Goal: Check status: Check status

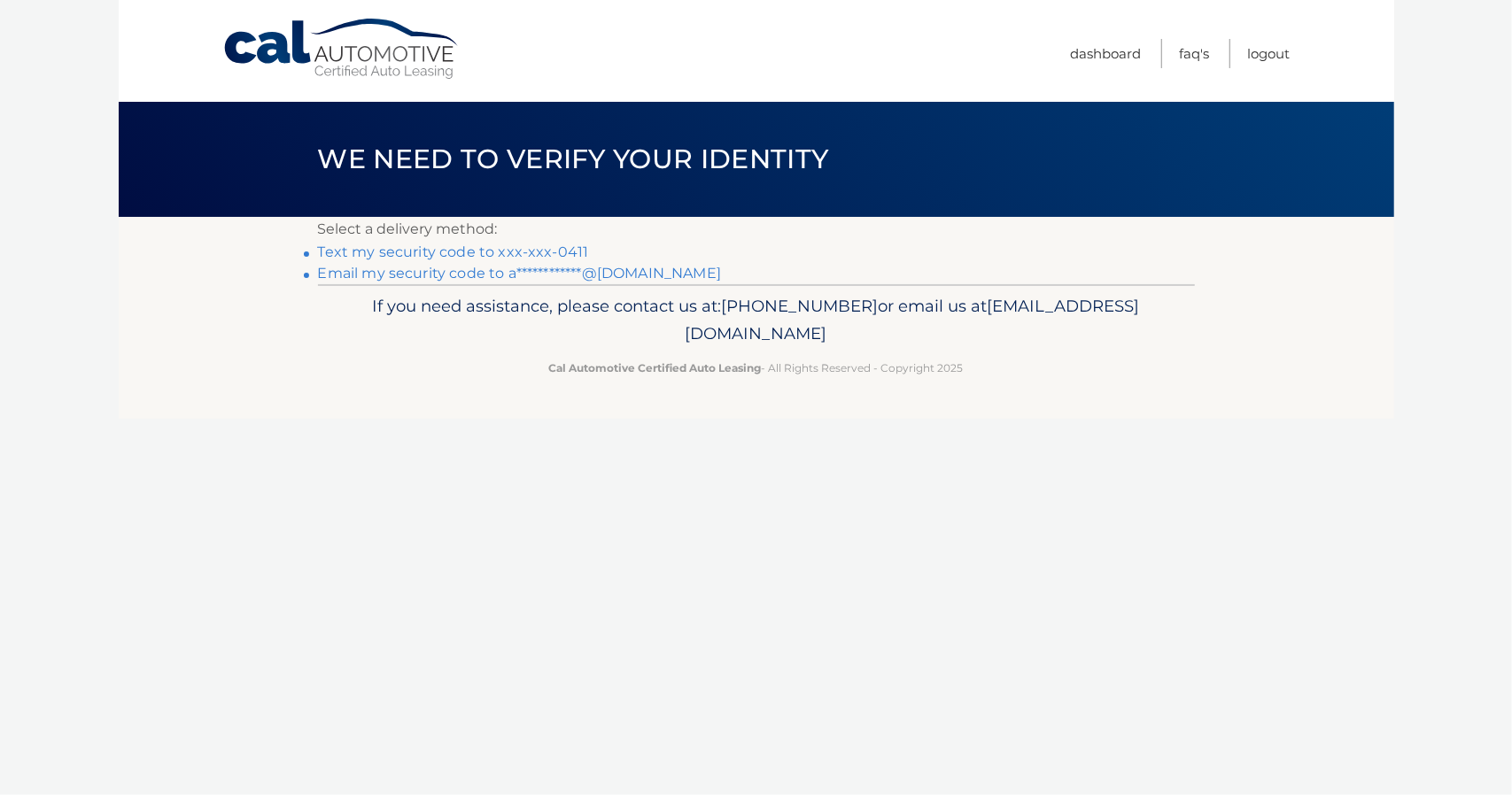
click at [563, 255] on link "Text my security code to xxx-xxx-0411" at bounding box center [454, 252] width 271 height 17
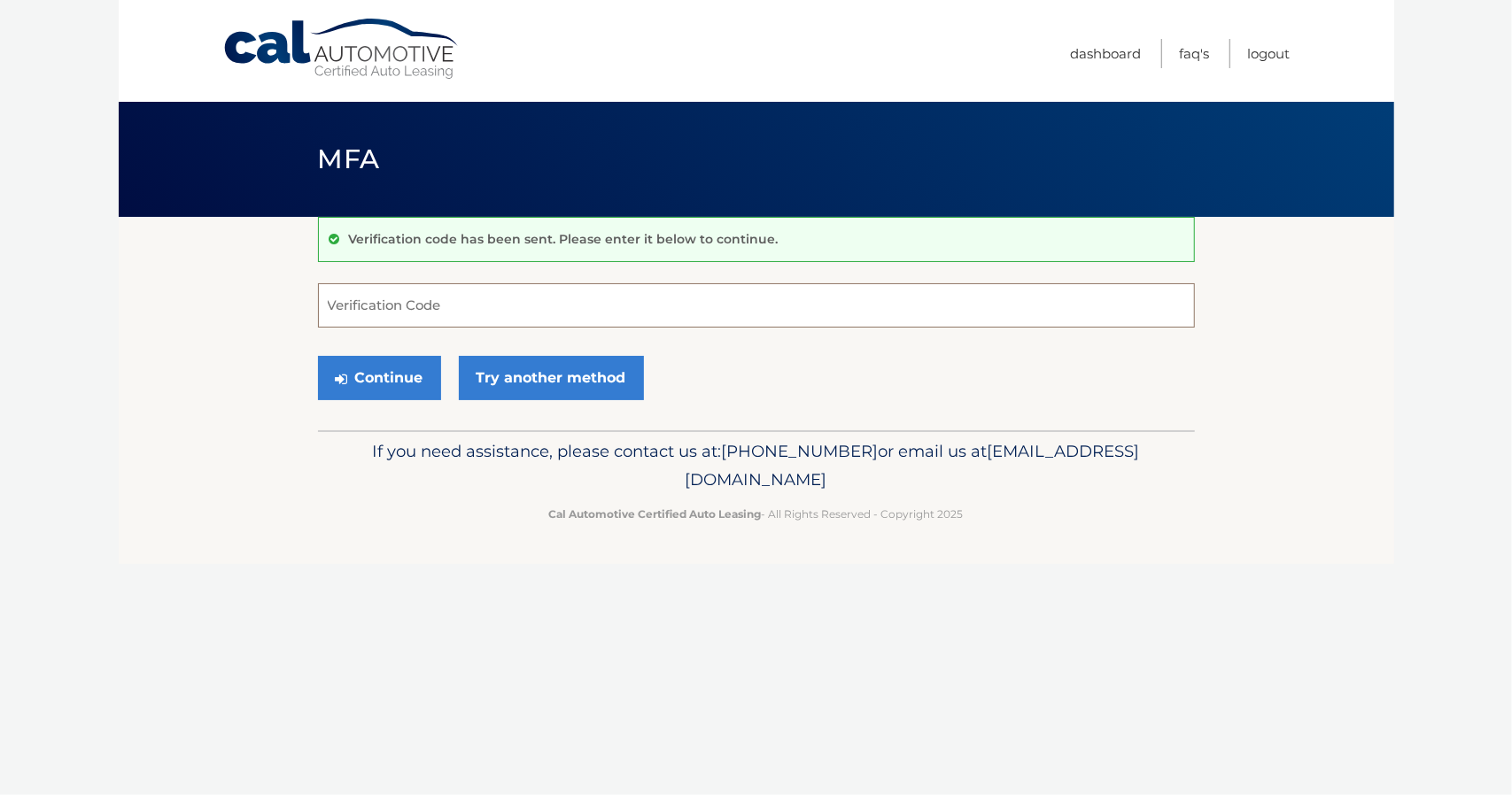
click at [550, 303] on input "Verification Code" at bounding box center [757, 305] width 877 height 44
type input "067757"
click at [409, 368] on button "Continue" at bounding box center [379, 377] width 123 height 44
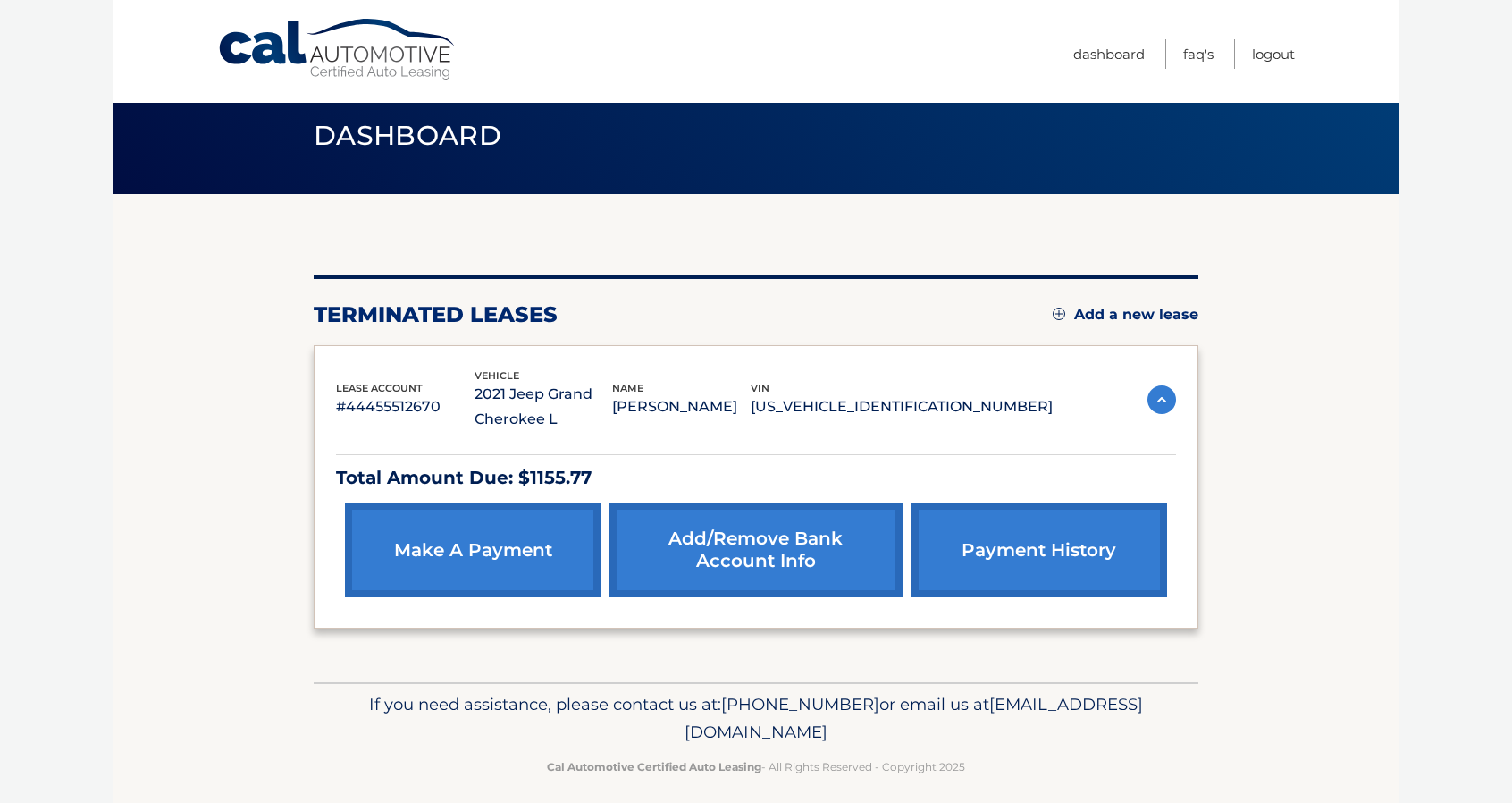
scroll to position [38, 0]
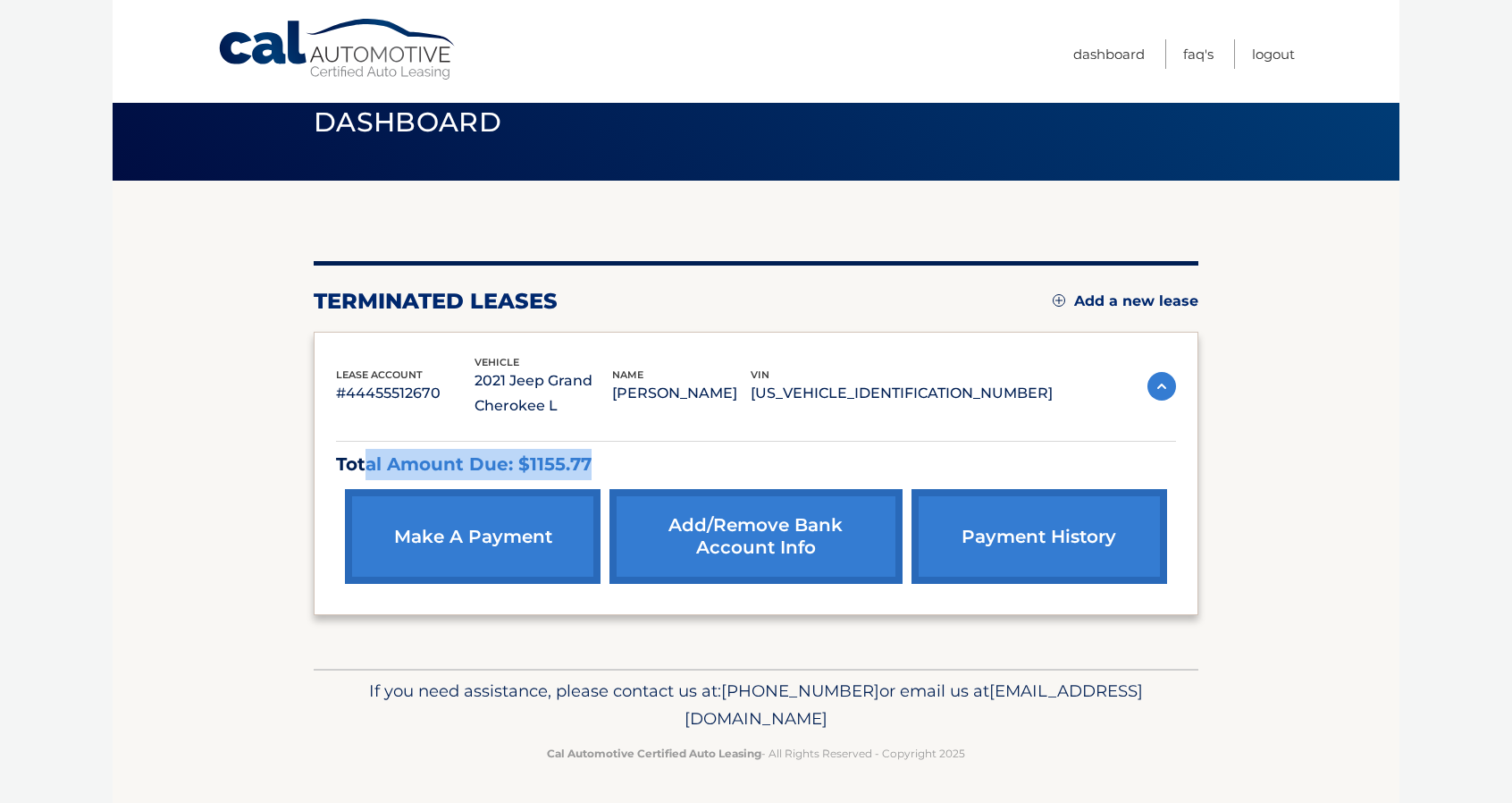
drag, startPoint x: 608, startPoint y: 459, endPoint x: 297, endPoint y: 459, distance: 311.0
click at [328, 461] on div "lease account #44455512670 vehicle 2021 Jeep Grand Cherokee L name [PERSON_NAME…" at bounding box center [756, 473] width 885 height 284
click at [609, 461] on p "Total Amount Due: $1155.77" at bounding box center [756, 464] width 840 height 32
drag, startPoint x: 538, startPoint y: 467, endPoint x: 527, endPoint y: 467, distance: 11.0
click at [527, 467] on p "Total Amount Due: $1155.77" at bounding box center [756, 464] width 840 height 32
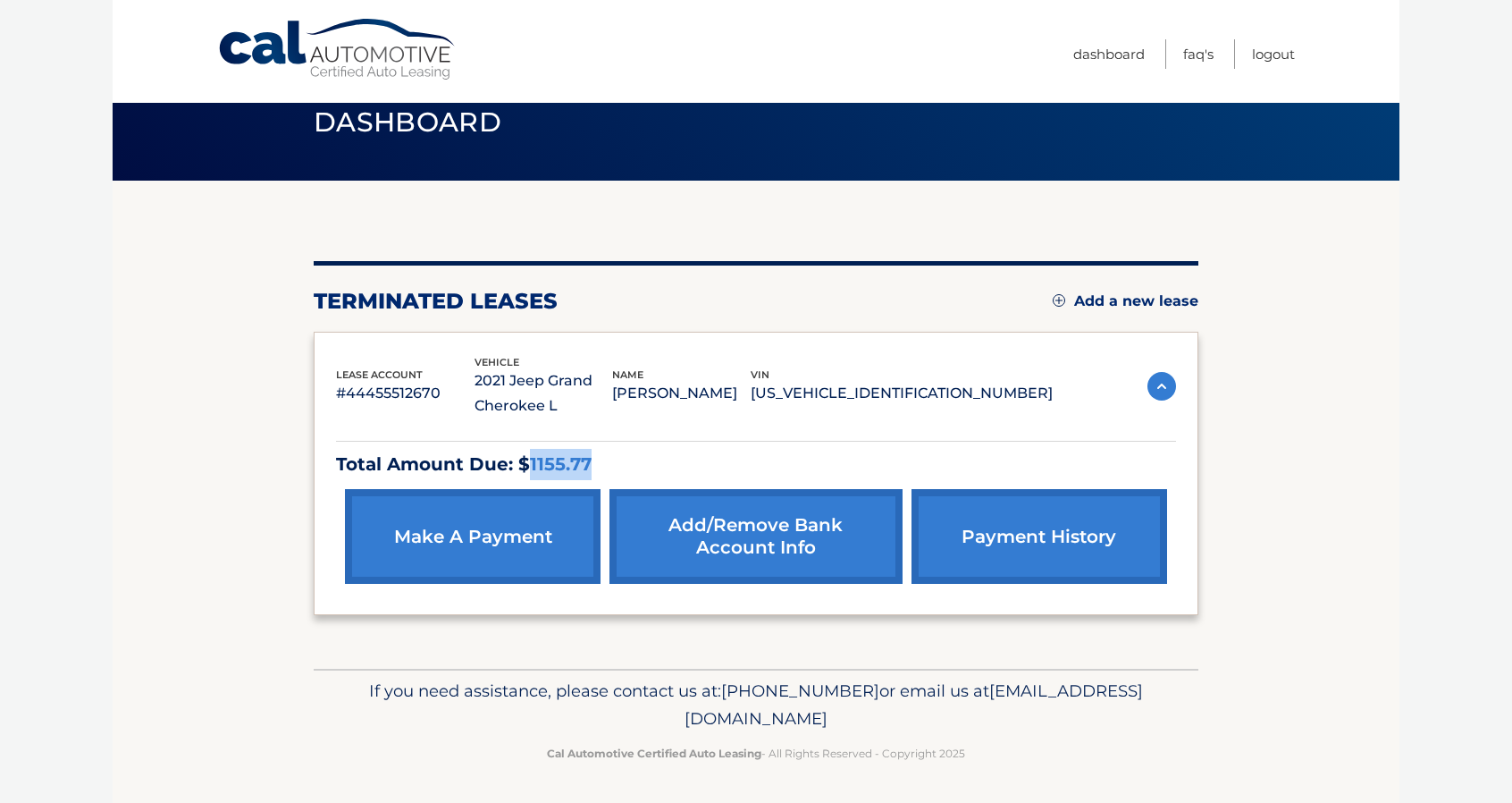
click at [1044, 517] on link "payment history" at bounding box center [1039, 536] width 255 height 95
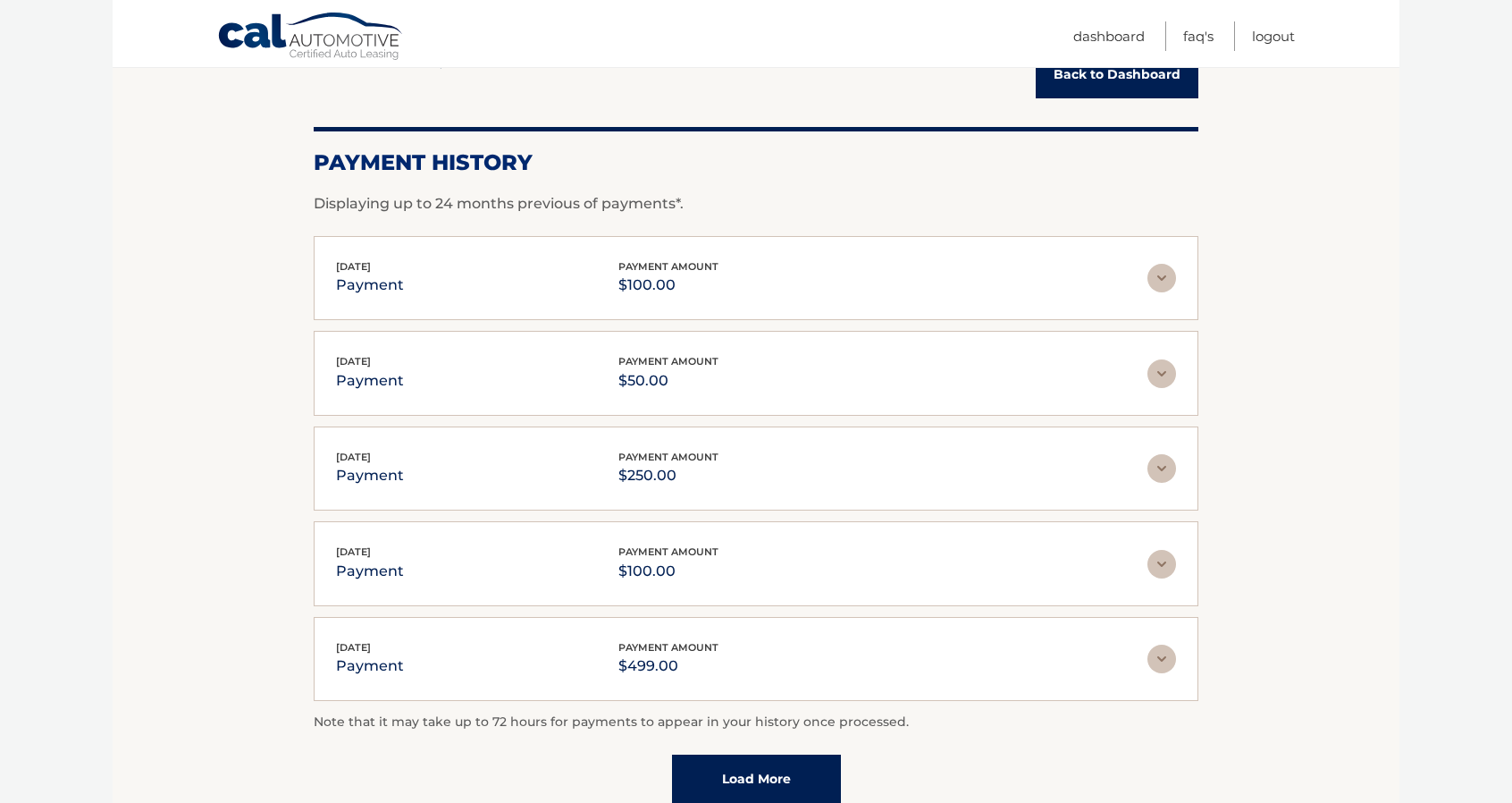
scroll to position [187, 0]
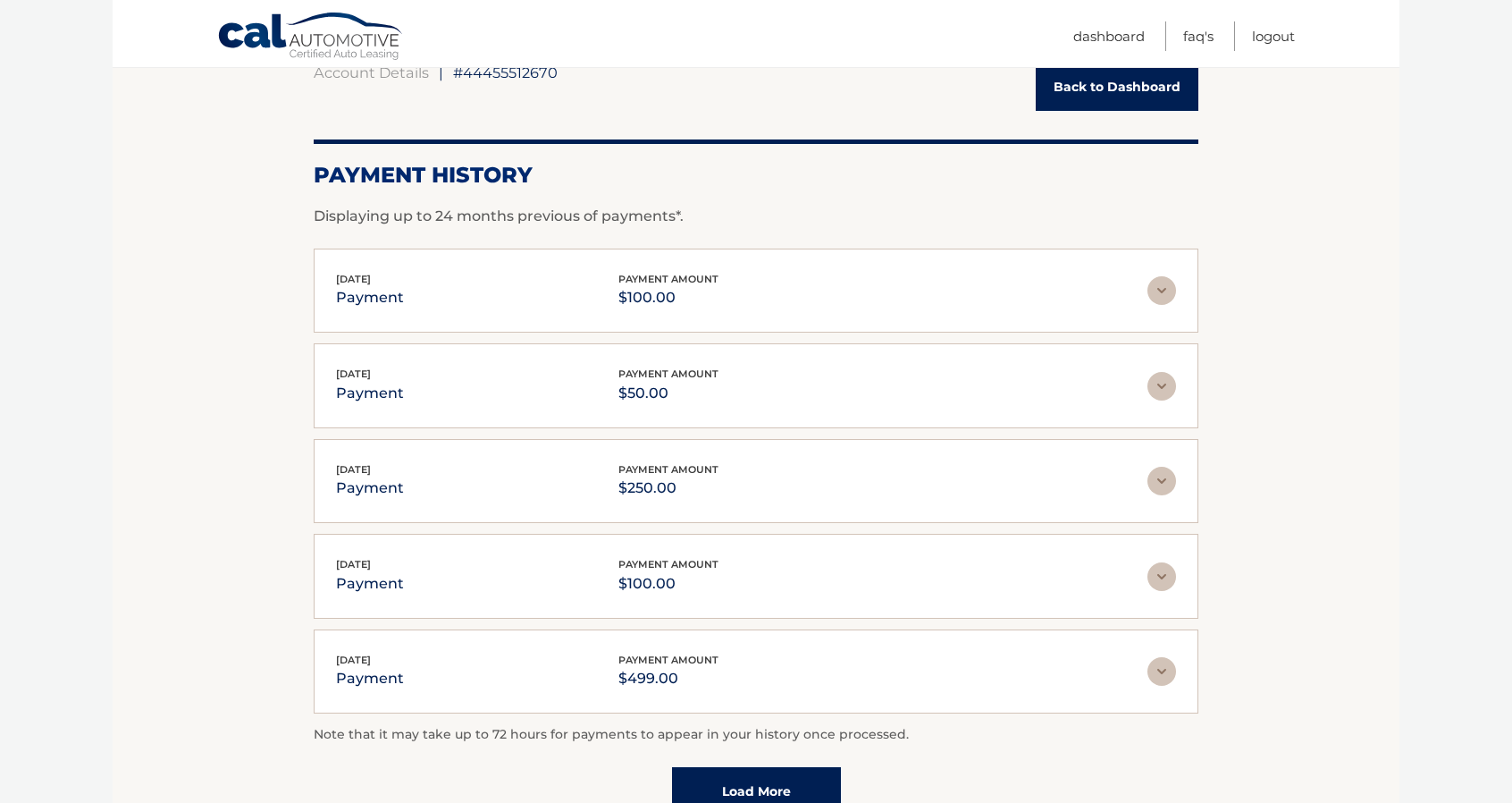
click at [1165, 288] on img at bounding box center [1162, 291] width 29 height 29
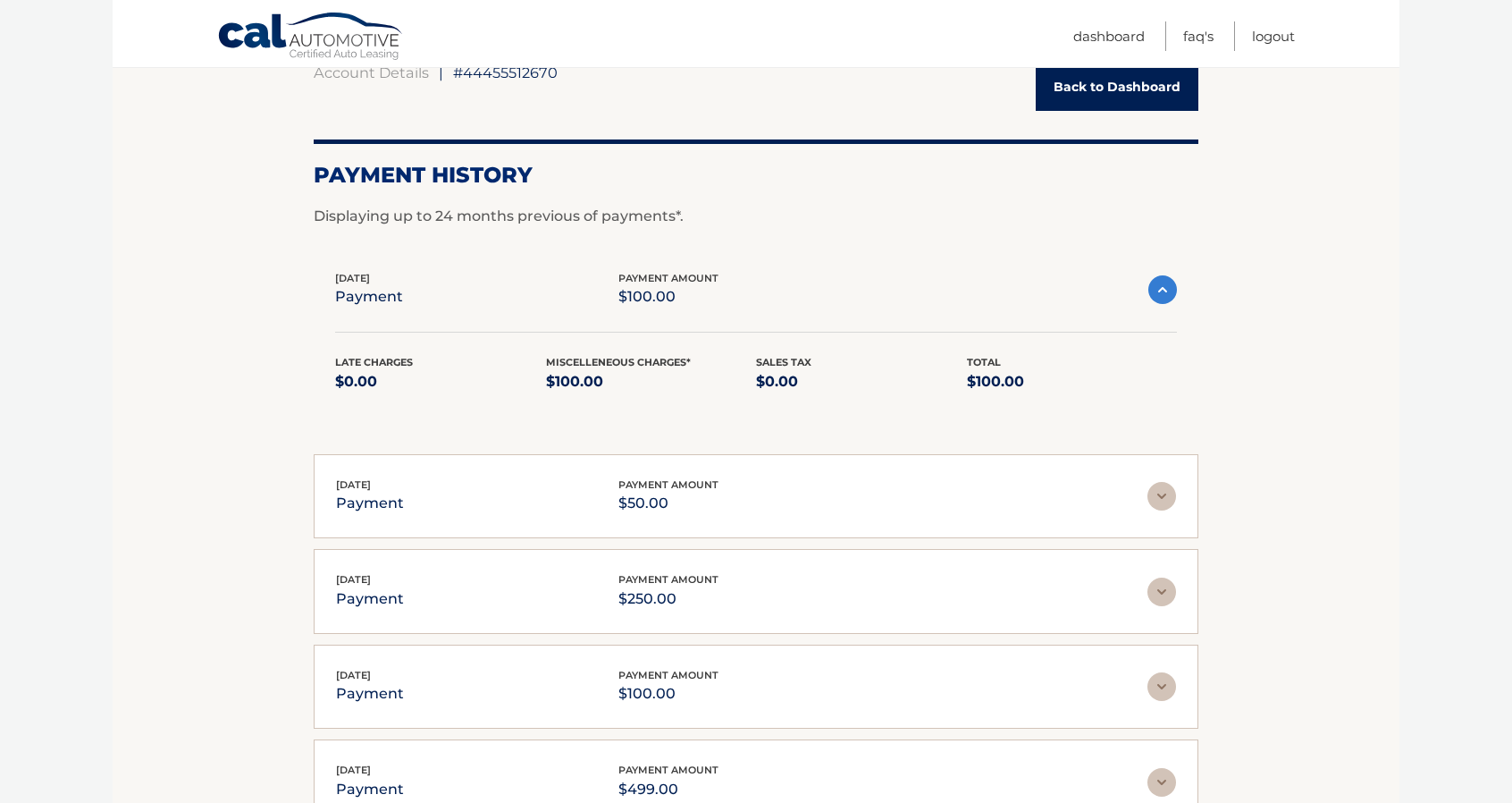
click at [1169, 283] on img at bounding box center [1163, 290] width 29 height 29
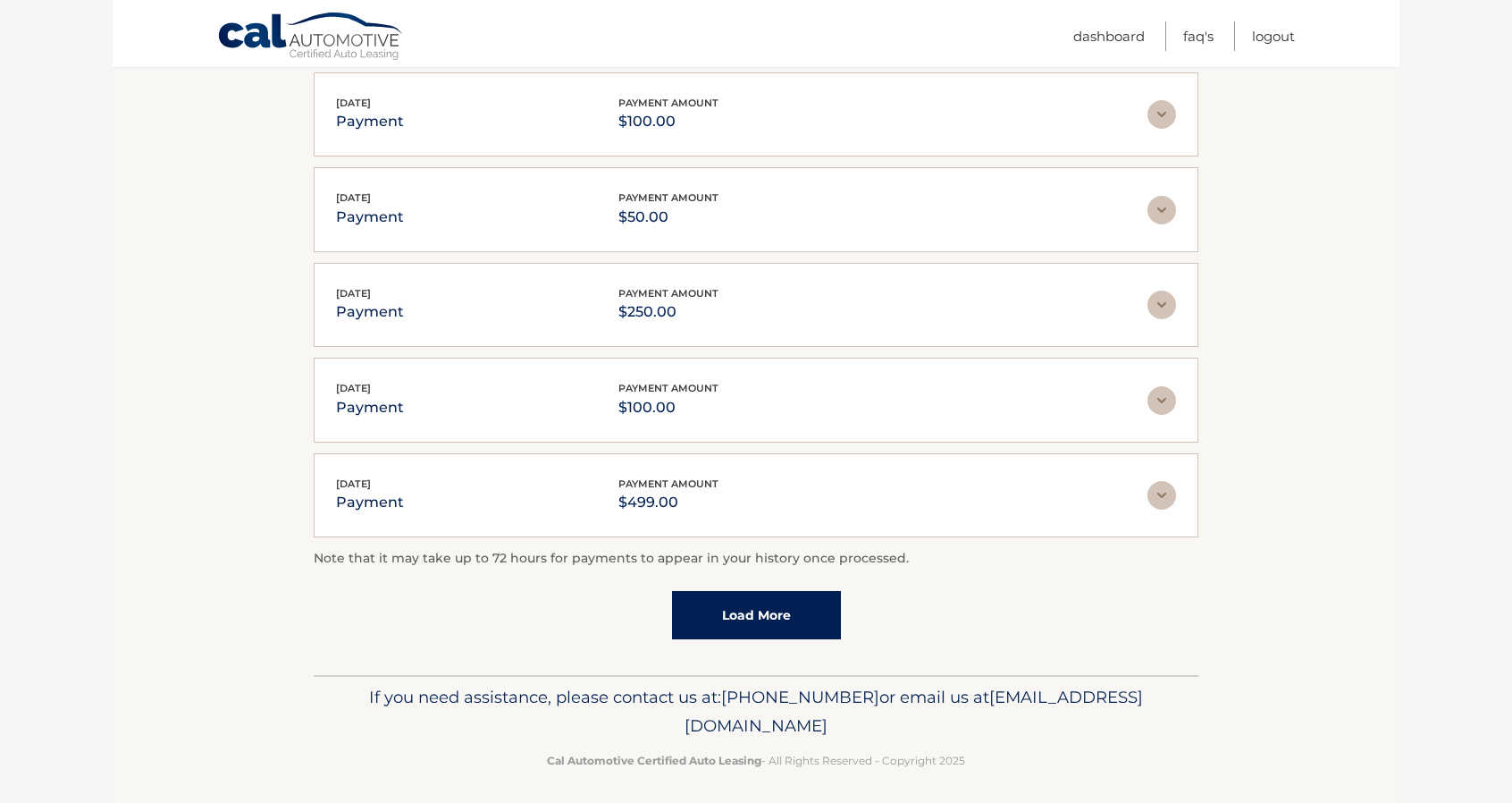
scroll to position [367, 0]
